Goal: Task Accomplishment & Management: Complete application form

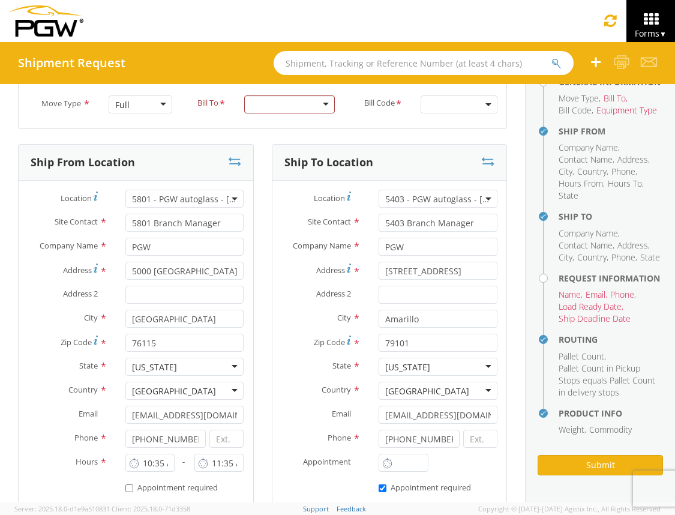
scroll to position [75, 0]
drag, startPoint x: 611, startPoint y: 155, endPoint x: 558, endPoint y: 154, distance: 52.8
click at [559, 154] on span "Contact Name" at bounding box center [586, 159] width 54 height 11
copy span "Contact Name"
drag, startPoint x: 608, startPoint y: 167, endPoint x: 579, endPoint y: 164, distance: 29.5
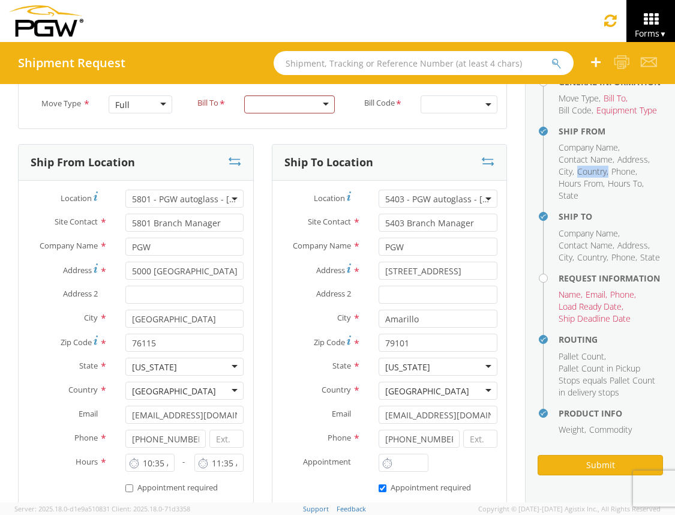
click at [578, 166] on li "Country ," at bounding box center [592, 172] width 31 height 12
copy li "Country ,"
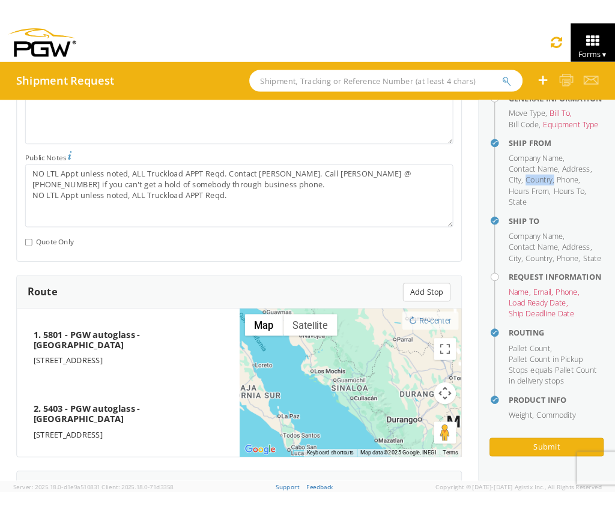
scroll to position [770, 0]
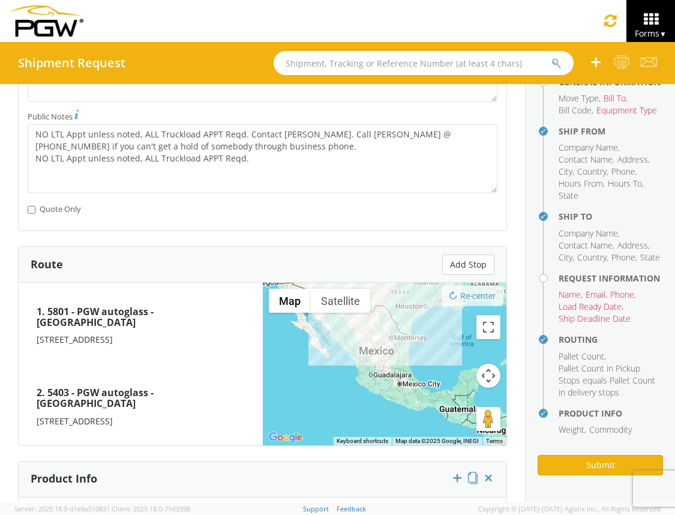
click at [600, 340] on h4 "Routing" at bounding box center [611, 339] width 104 height 9
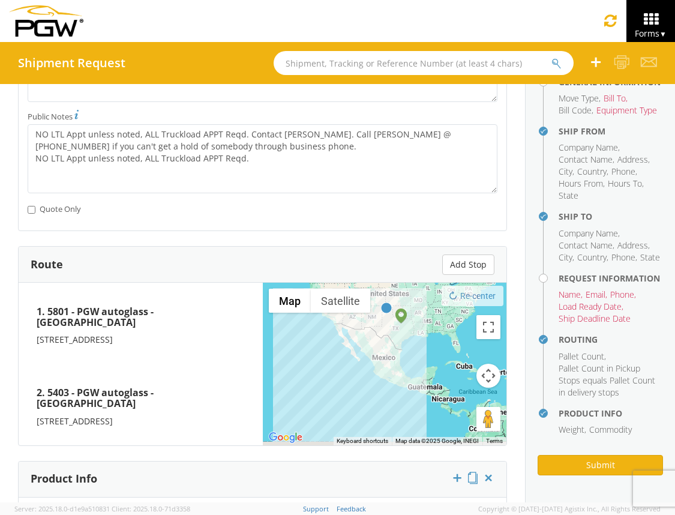
click at [577, 338] on h4 "Routing" at bounding box center [611, 339] width 104 height 9
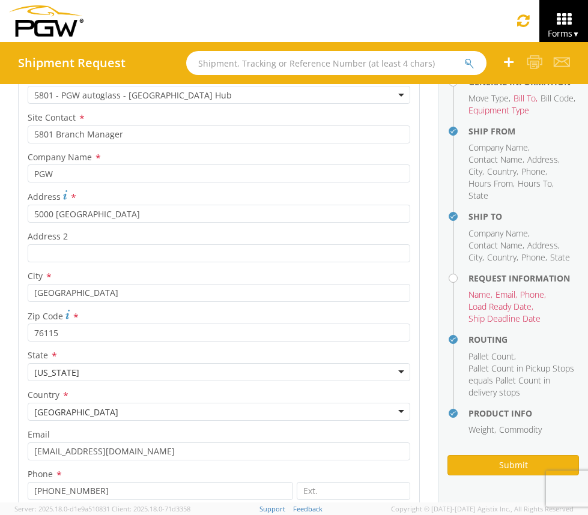
scroll to position [0, 0]
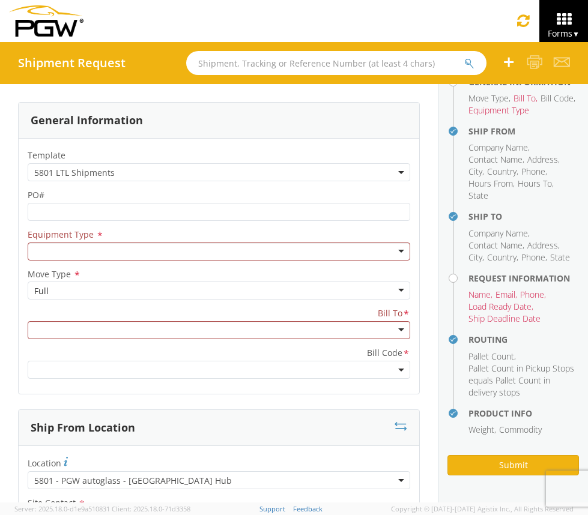
click at [314, 175] on span "5801 LTL Shipments" at bounding box center [218, 172] width 369 height 11
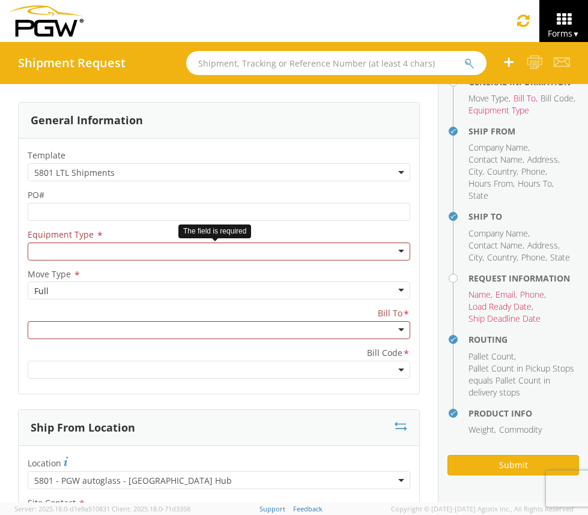
click at [390, 252] on div at bounding box center [219, 252] width 382 height 18
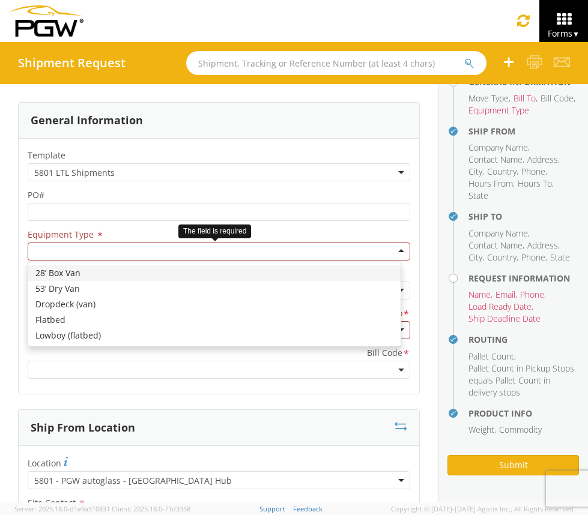
click at [390, 250] on div at bounding box center [219, 252] width 382 height 18
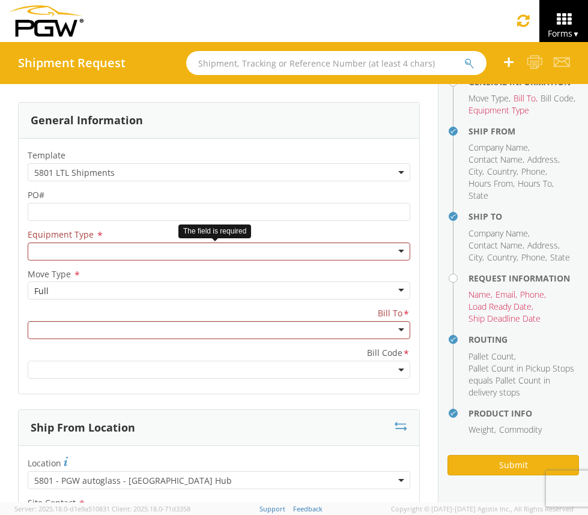
click at [403, 246] on div "28’ Box Van 53’ Dry Van Dropdeck (van) Flatbed Lowboy (flatbed)" at bounding box center [219, 252] width 400 height 18
click at [394, 255] on div at bounding box center [219, 252] width 382 height 18
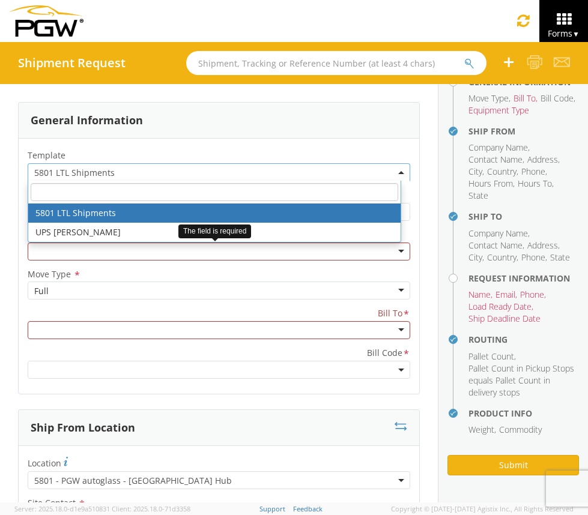
drag, startPoint x: 117, startPoint y: 173, endPoint x: 67, endPoint y: 172, distance: 49.8
click at [67, 172] on span "5801 LTL Shipments" at bounding box center [218, 172] width 369 height 11
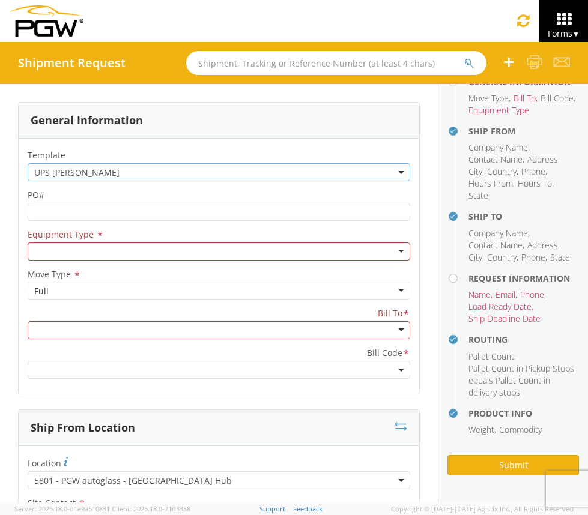
select select "53890439"
select select
type input "5452 Branch Manager"
type input "5452 - PGW autoglass - [GEOGRAPHIC_DATA]"
type input "[STREET_ADDRESS][PERSON_NAME]"
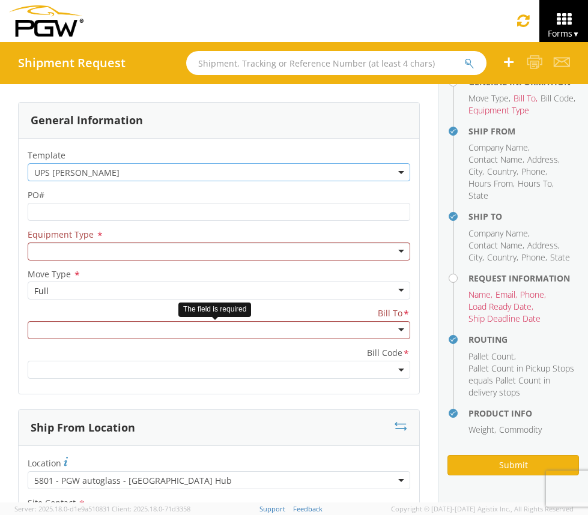
type input "Austin"
type input "78728"
type input "[EMAIL_ADDRESS][DOMAIN_NAME]"
type input "[PHONE_NUMBER]"
type input "5815 Branch Manager"
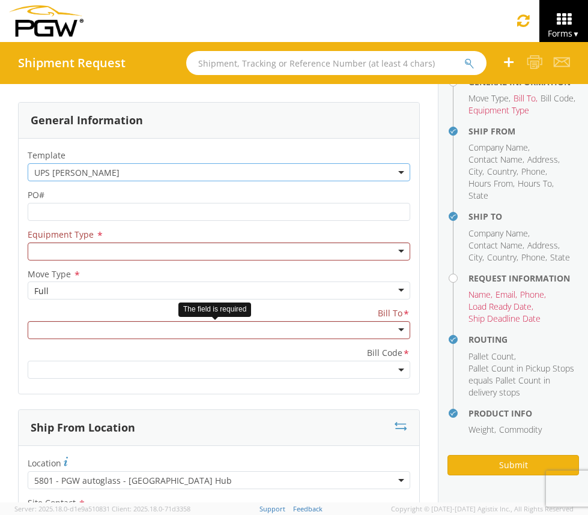
type input "PGW Autoglass-AMG McAllen 5815"
type input "[STREET_ADDRESS]"
type input "McAllen"
type input "78503"
type input "[PHONE_NUMBER]"
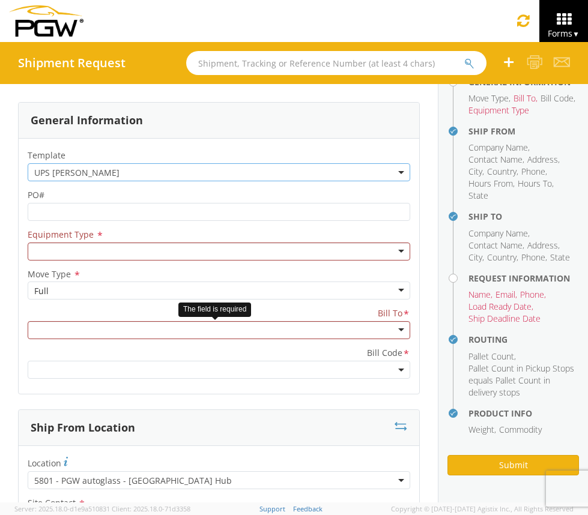
type input "[PERSON_NAME]"
type input "[EMAIL_ADDRESS][DOMAIN_NAME]"
type input "5123397986"
type textarea "NO LTL Appt unless noted, ALL Truckload APPT Reqd. Contact [PERSON_NAME]. NO LT…"
type input "4"
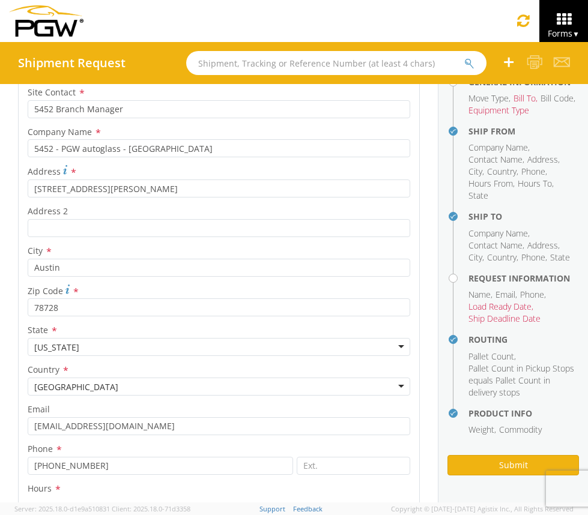
type input "7:00 AM"
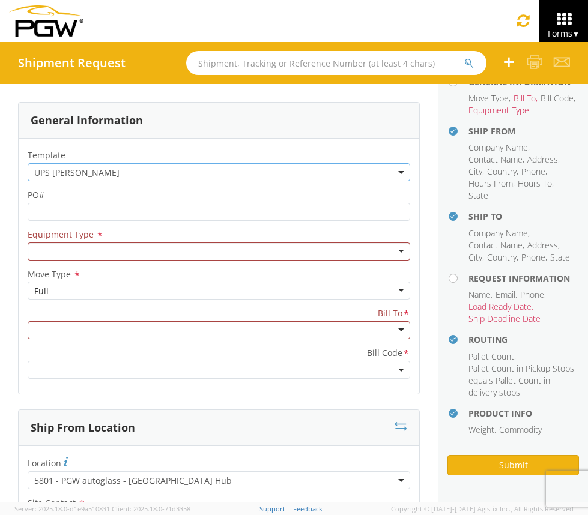
select select "28299"
select select "62936"
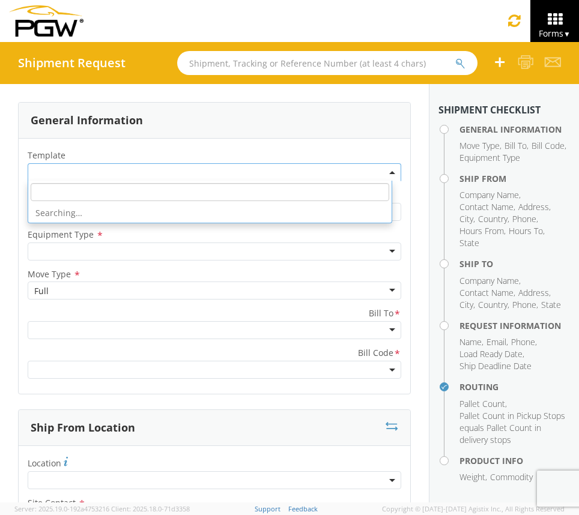
click at [98, 173] on span at bounding box center [214, 172] width 373 height 18
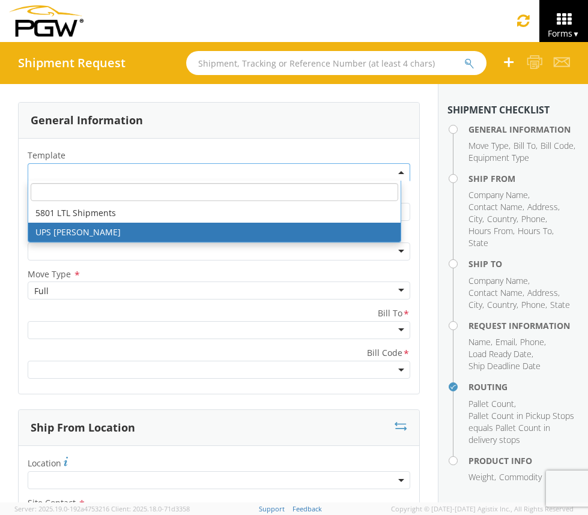
select select "53890439"
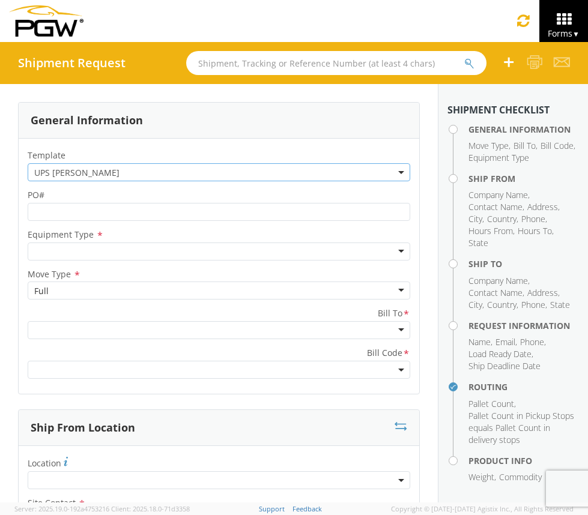
select select
type input "5452 Branch Manager"
type input "5452 - PGW autoglass - [GEOGRAPHIC_DATA]"
type input "[STREET_ADDRESS][PERSON_NAME]"
type input "Austin"
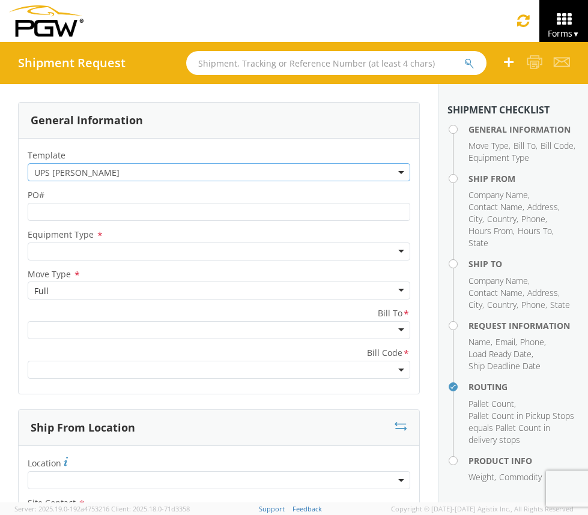
type input "78728"
type input "[EMAIL_ADDRESS][DOMAIN_NAME]"
type input "[PHONE_NUMBER]"
type input "1:40 PM"
type input "3:00 PM"
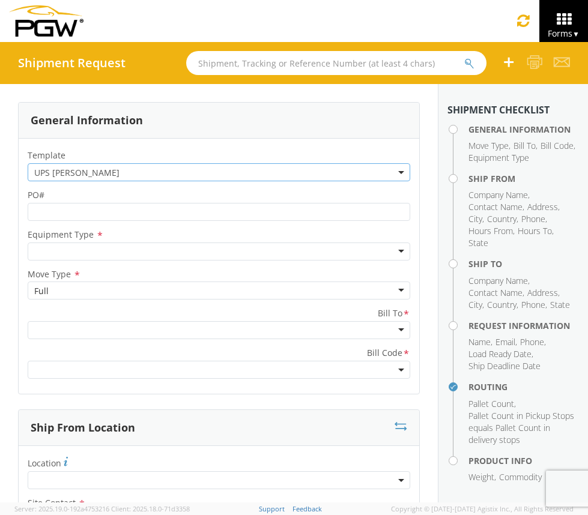
type input "5815 Branch Manager"
type input "PGW Autoglass-AMG McAllen 5815"
type input "[STREET_ADDRESS]"
type input "McAllen"
type input "78503"
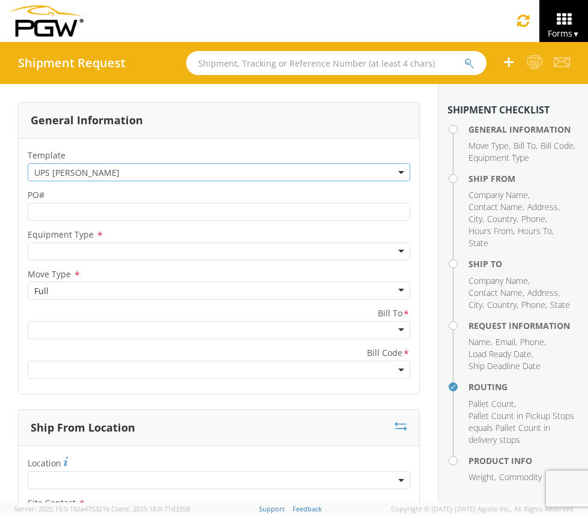
type input "[PHONE_NUMBER]"
type input "[PERSON_NAME]"
type input "[EMAIL_ADDRESS][DOMAIN_NAME]"
type input "5123397986"
type textarea "NO LTL Appt unless noted, ALL Truckload APPT Reqd. Contact [PERSON_NAME]. NO LT…"
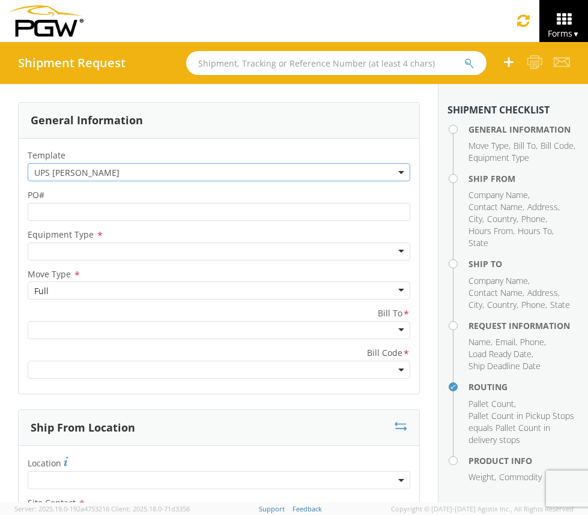
type input "4"
type input "1"
type input "7:00 AM"
type input "5:00 PM"
select select "28299"
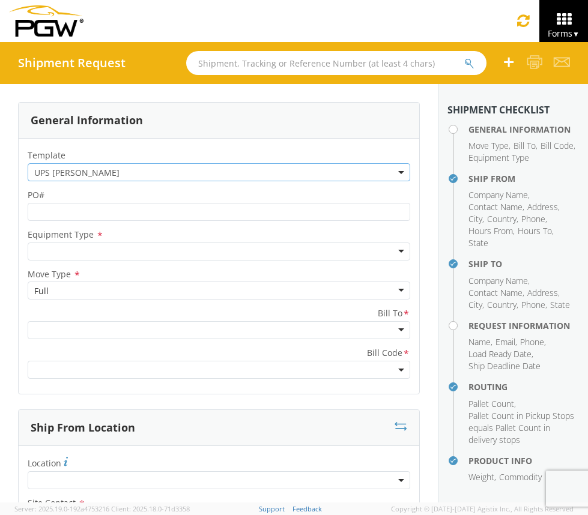
select select "62936"
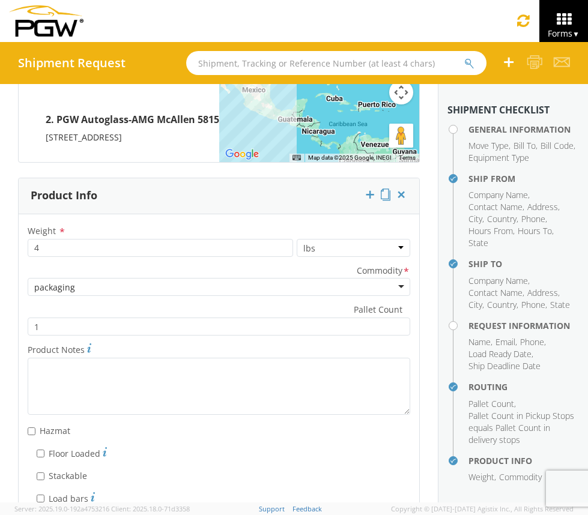
scroll to position [2382, 0]
